Goal: Information Seeking & Learning: Learn about a topic

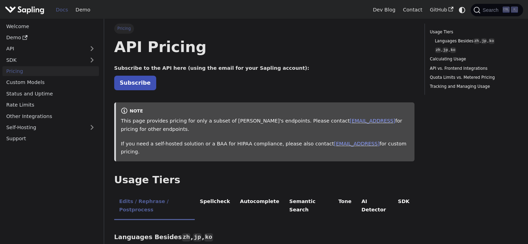
click at [261, 140] on p "If you need a self-hosted solution or a BAA for HIPAA compliance, please also c…" at bounding box center [265, 148] width 289 height 17
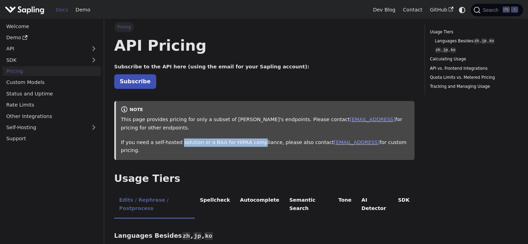
drag, startPoint x: 177, startPoint y: 135, endPoint x: 251, endPoint y: 135, distance: 73.5
click at [251, 138] on p "If you need a self-hosted solution or a BAA for HIPAA compliance, please also c…" at bounding box center [265, 146] width 289 height 17
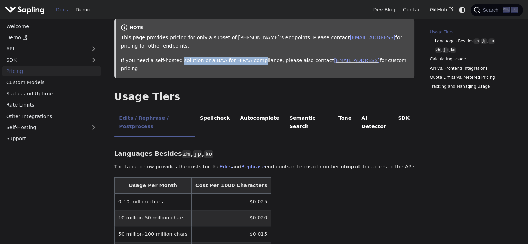
scroll to position [115, 0]
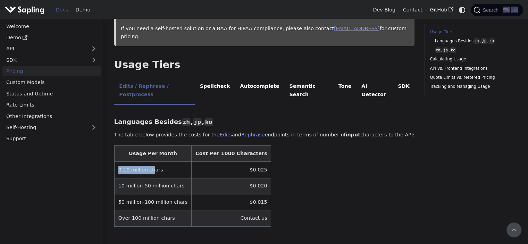
drag, startPoint x: 116, startPoint y: 145, endPoint x: 151, endPoint y: 145, distance: 35.4
click at [151, 162] on td "0-10 million chars" at bounding box center [152, 170] width 77 height 16
click at [185, 152] on div at bounding box center [183, 158] width 66 height 14
click at [238, 162] on td "$0.025" at bounding box center [230, 170] width 79 height 16
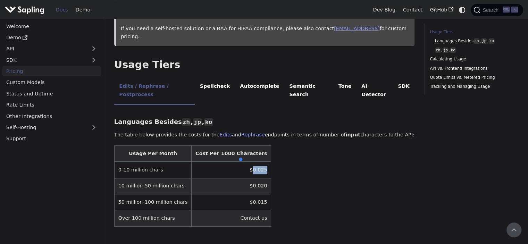
copy td "0.025"
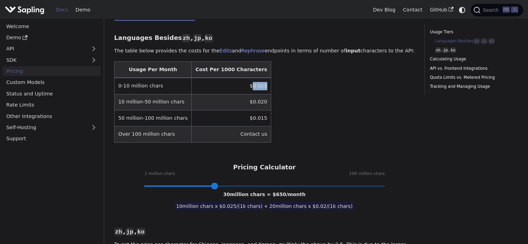
scroll to position [199, 0]
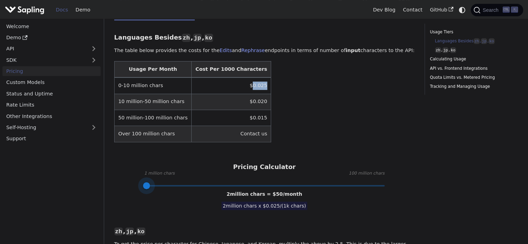
type input "1"
drag, startPoint x: 216, startPoint y: 160, endPoint x: 138, endPoint y: 163, distance: 78.1
click at [140, 182] on span at bounding box center [143, 185] width 7 height 7
drag, startPoint x: 143, startPoint y: 161, endPoint x: 109, endPoint y: 159, distance: 34.4
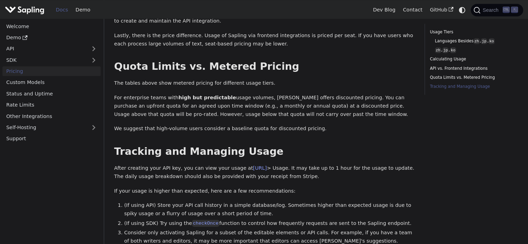
scroll to position [1000, 0]
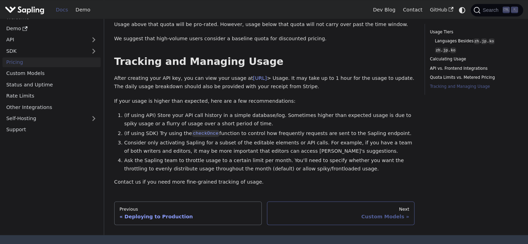
click at [374, 213] on div "Custom Models" at bounding box center [340, 216] width 137 height 6
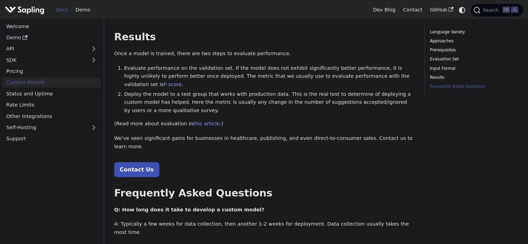
scroll to position [826, 0]
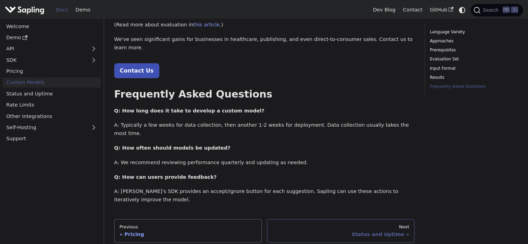
click at [391, 231] on div "Status and Uptime" at bounding box center [340, 234] width 137 height 6
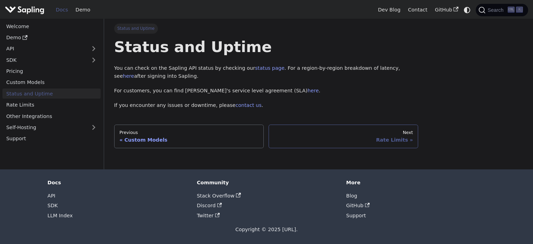
click at [391, 138] on div "Rate Limits" at bounding box center [343, 140] width 139 height 6
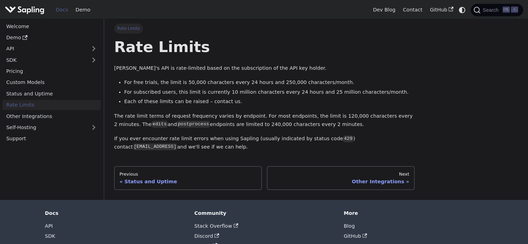
scroll to position [31, 0]
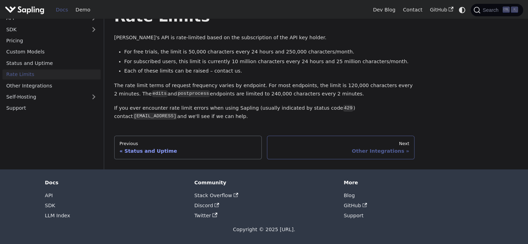
click at [377, 151] on div "Other Integrations" at bounding box center [340, 151] width 137 height 6
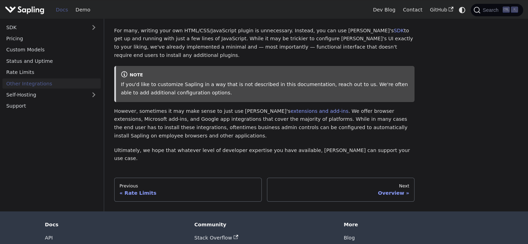
scroll to position [83, 0]
click at [401, 183] on div "Next" at bounding box center [340, 186] width 137 height 6
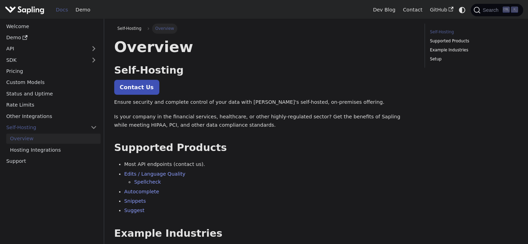
click at [26, 9] on img "Main" at bounding box center [25, 10] width 40 height 10
